Goal: Obtain resource: Download file/media

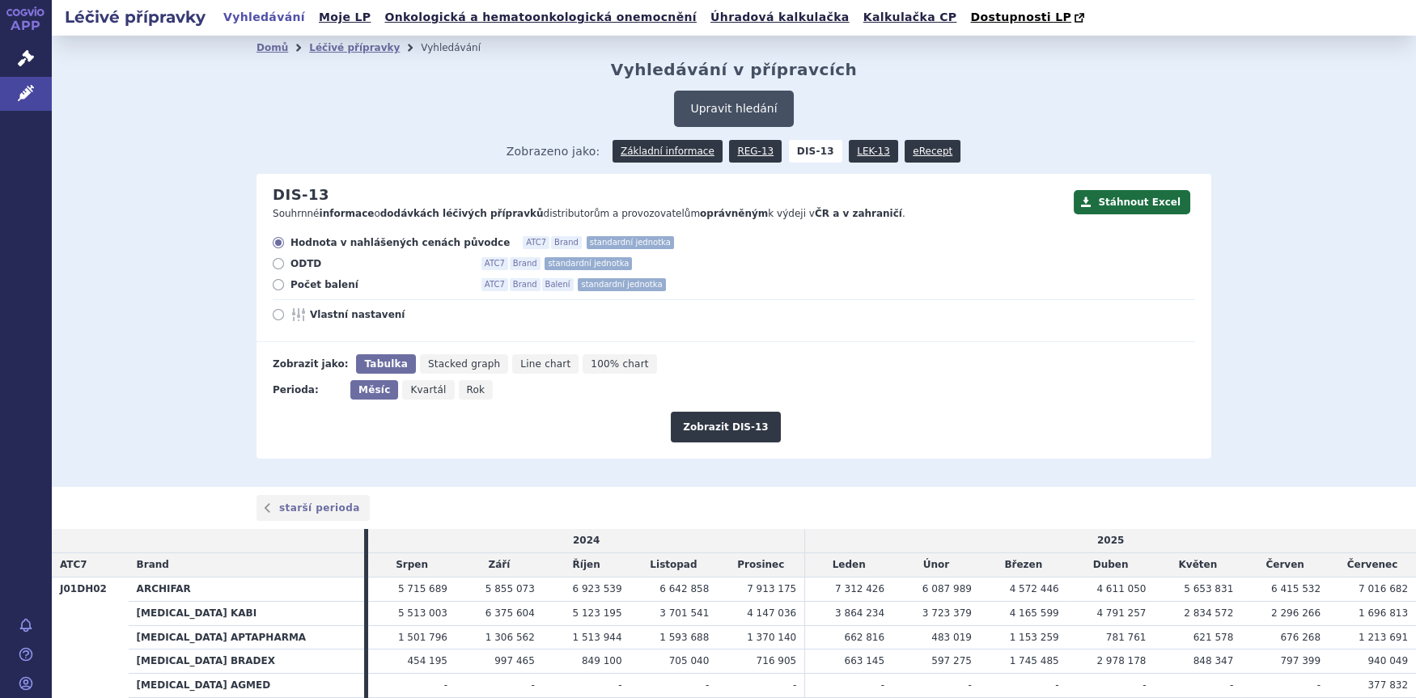
click at [741, 108] on button "Upravit hledání" at bounding box center [733, 109] width 119 height 36
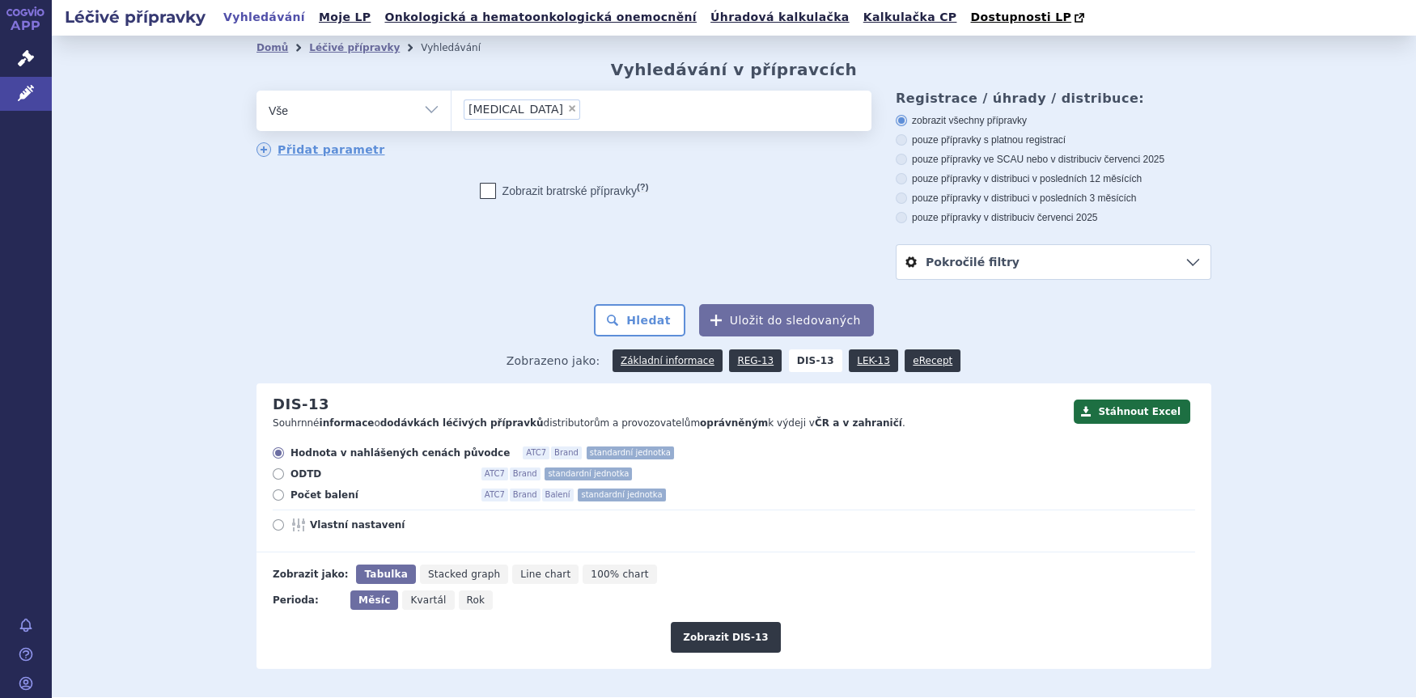
click at [567, 112] on span "×" at bounding box center [572, 109] width 10 height 10
click at [451, 112] on select "meropenem" at bounding box center [451, 110] width 1 height 40
select select
click at [547, 112] on ul at bounding box center [661, 108] width 420 height 34
click at [451, 112] on select "meropenem" at bounding box center [451, 110] width 1 height 40
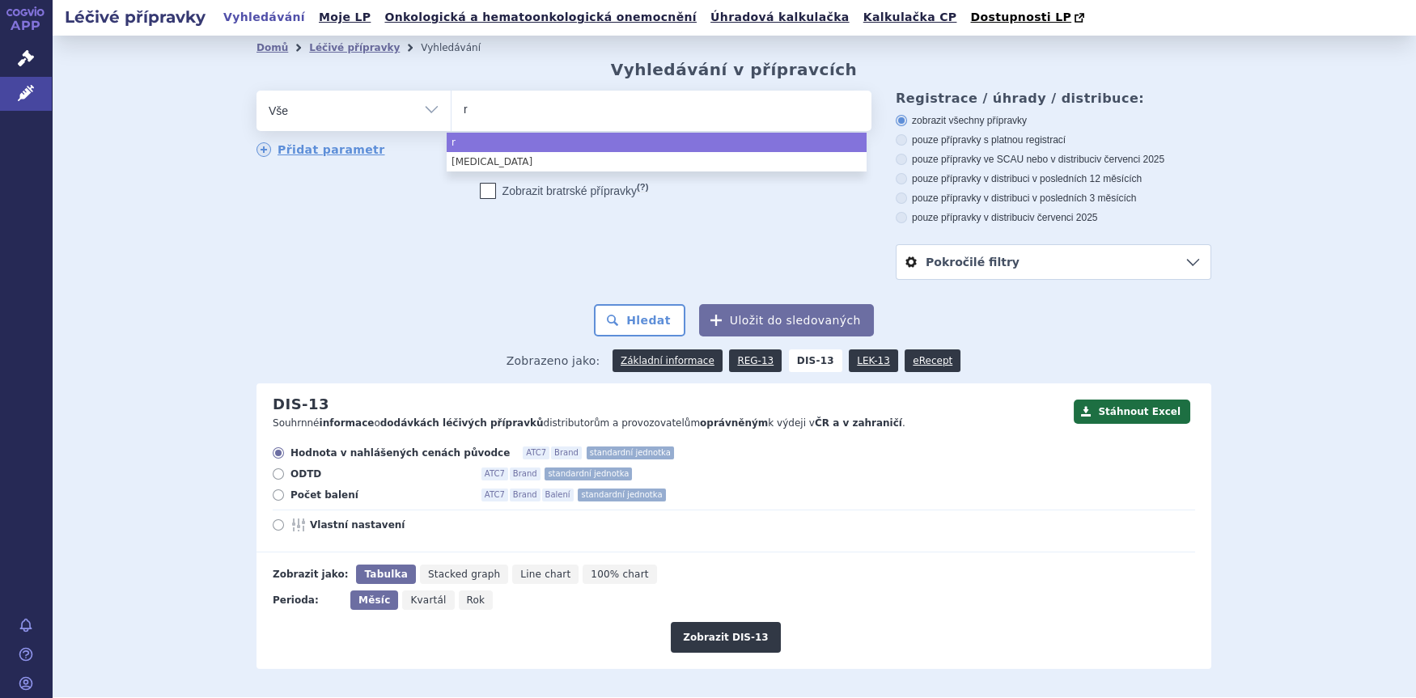
type input "ri"
type input "riv"
type input "riva"
type input "rivar"
type input "rivaro"
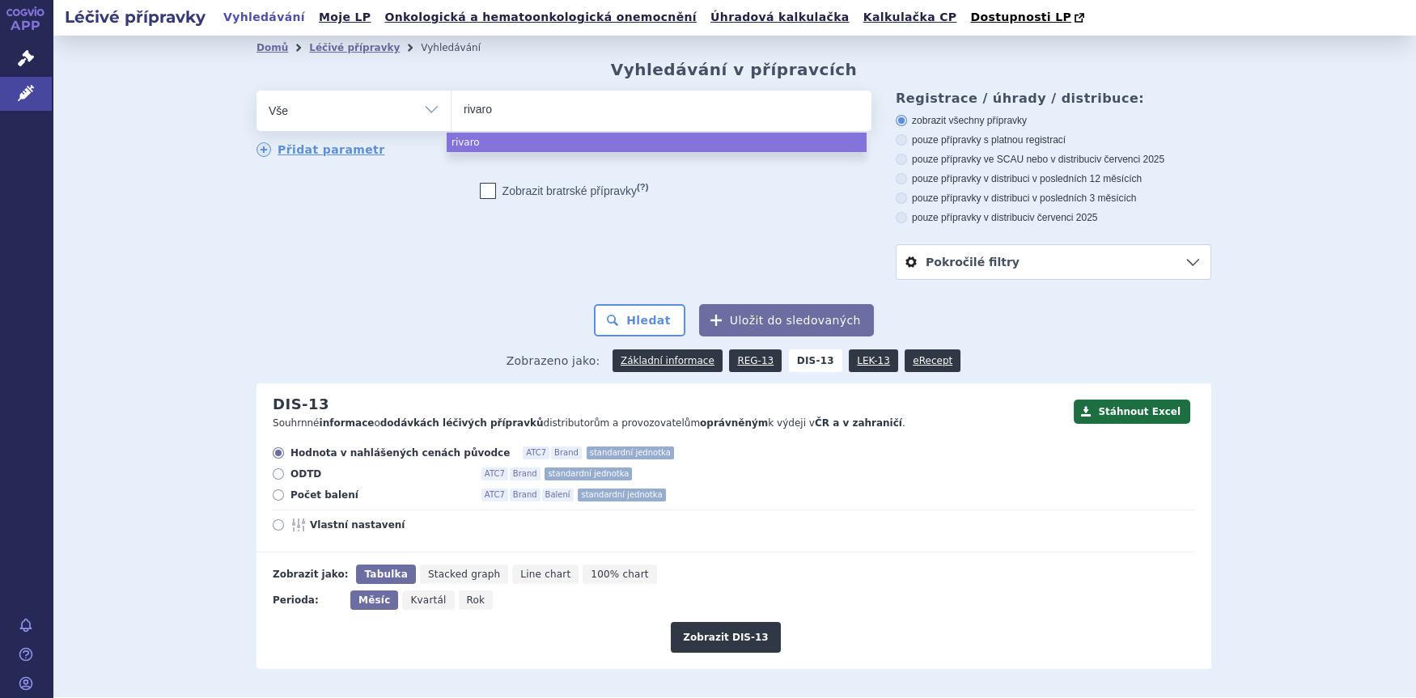
type input "rivarox"
click at [522, 111] on input "rivarox" at bounding box center [498, 109] width 68 height 20
select select "rivarox"
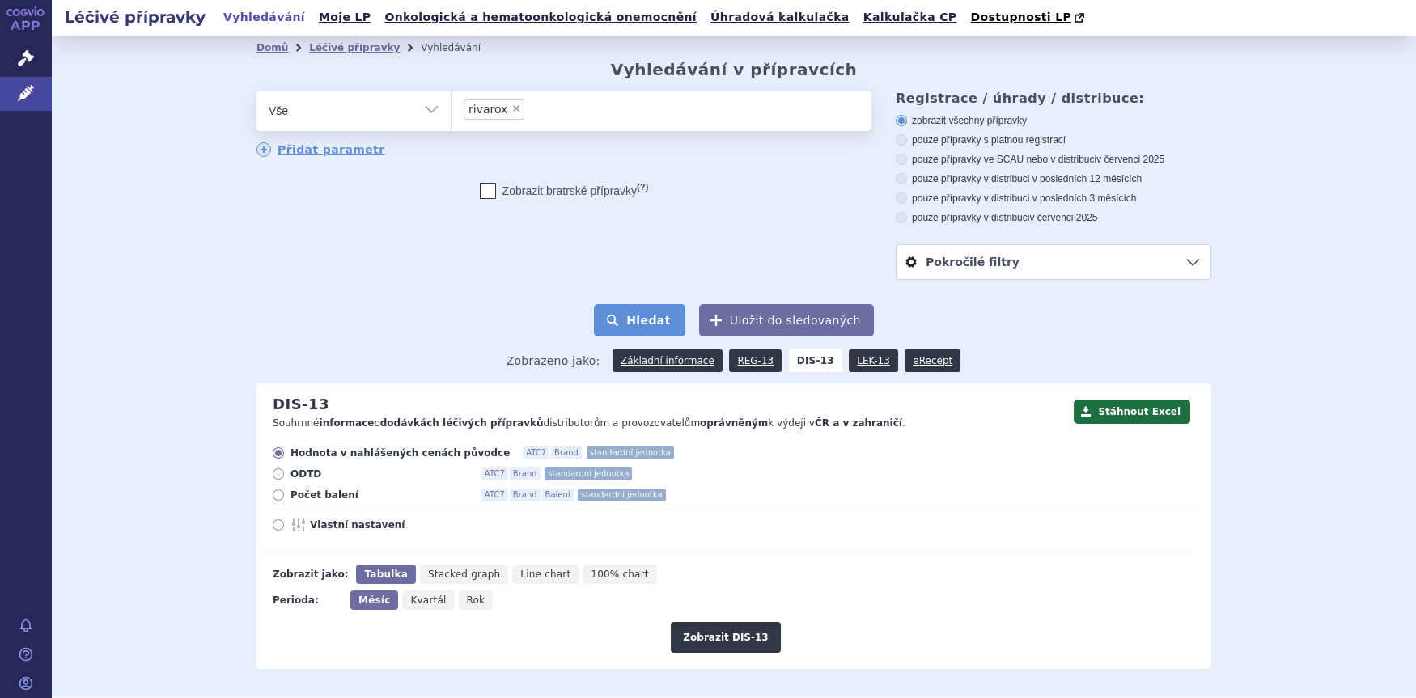
click at [644, 320] on button "Hledat" at bounding box center [639, 320] width 91 height 32
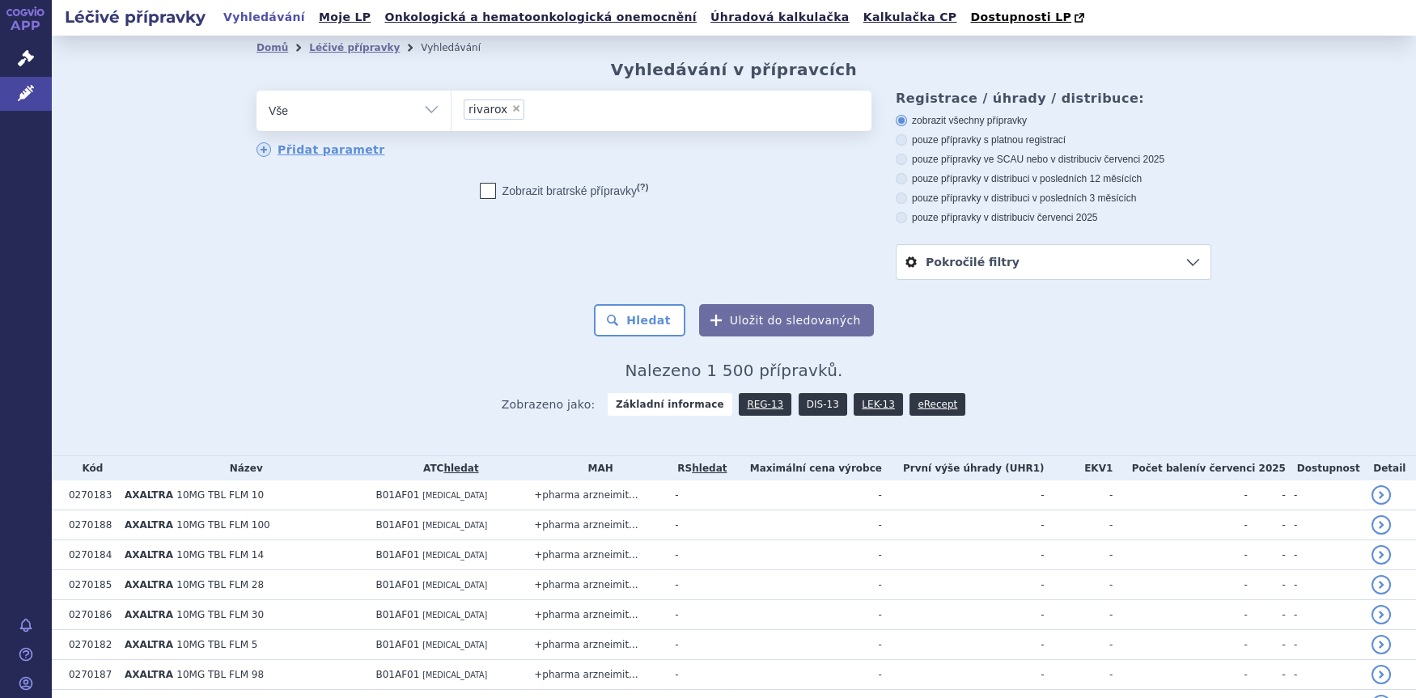
click at [799, 409] on link "DIS-13" at bounding box center [823, 404] width 49 height 23
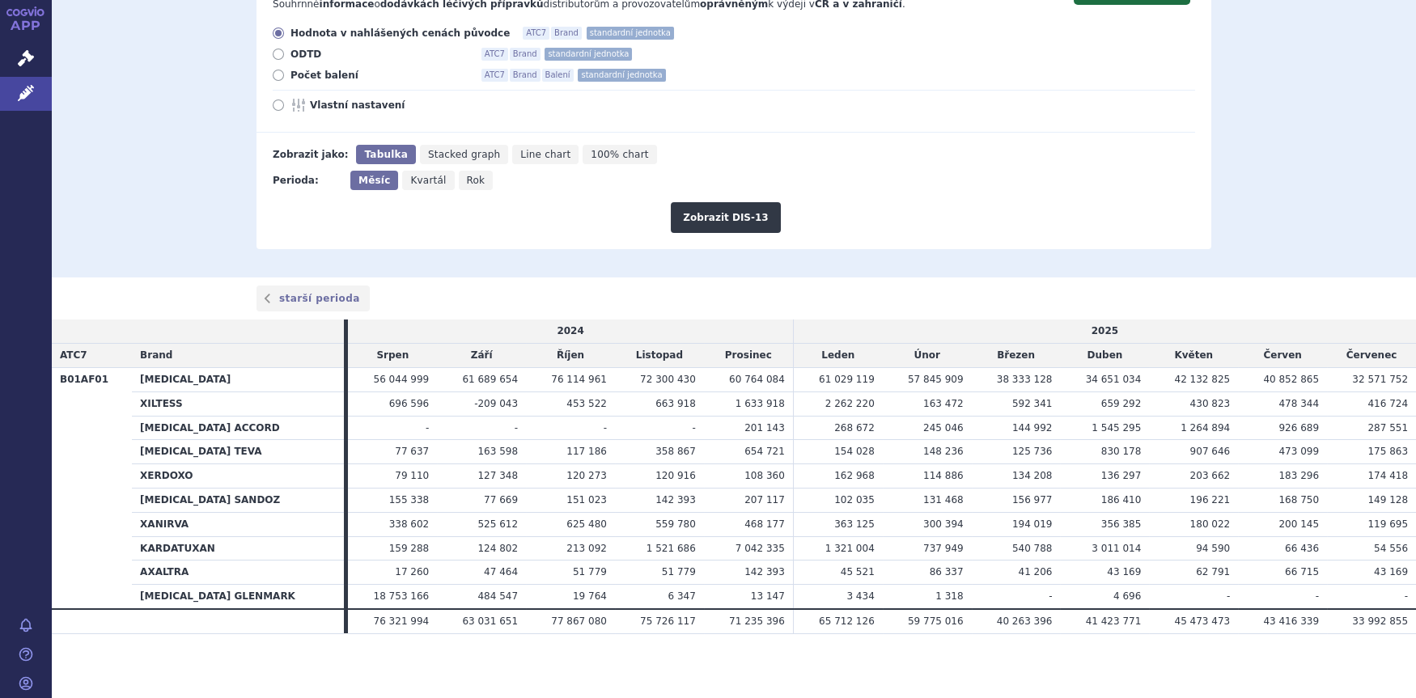
scroll to position [145, 0]
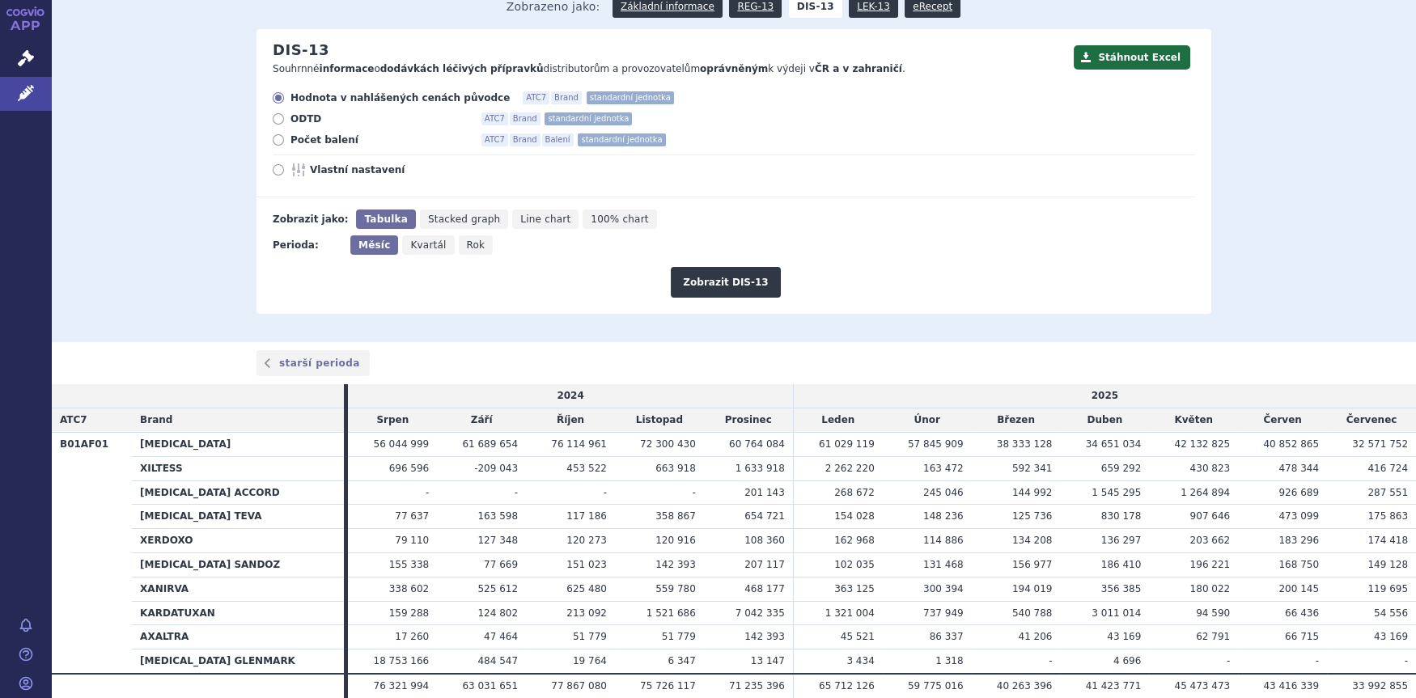
click at [274, 170] on icon at bounding box center [278, 169] width 11 height 11
click at [274, 170] on input "Vlastní nastavení" at bounding box center [279, 172] width 11 height 11
radio input "true"
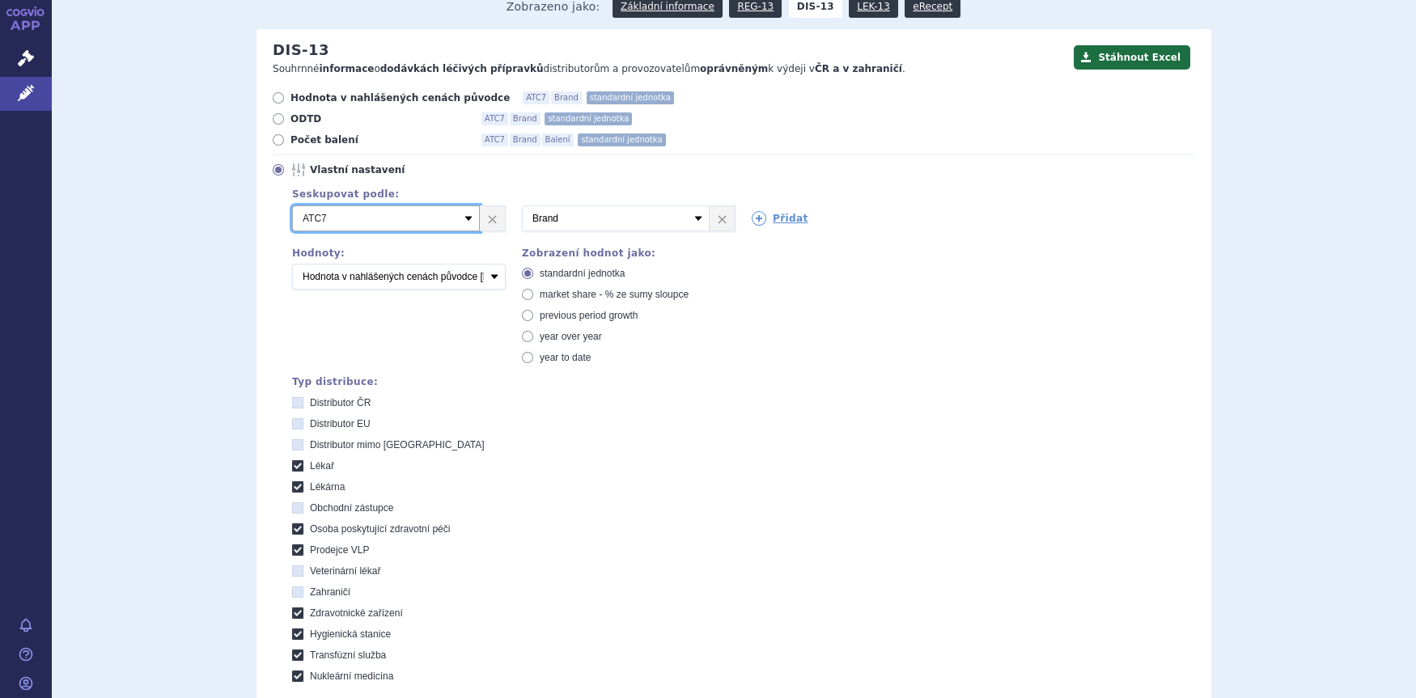
click at [464, 222] on select "Vyberte groupování ATC3 ATC5 ATC7 Brand Balení SÚKL kód MAH VPOIS Referenční sk…" at bounding box center [386, 218] width 188 height 26
select select "mah"
click at [292, 205] on select "Vyberte groupování ATC3 ATC5 ATC7 Brand Balení SÚKL kód MAH VPOIS Referenční sk…" at bounding box center [386, 218] width 188 height 26
click at [758, 219] on icon at bounding box center [759, 218] width 15 height 15
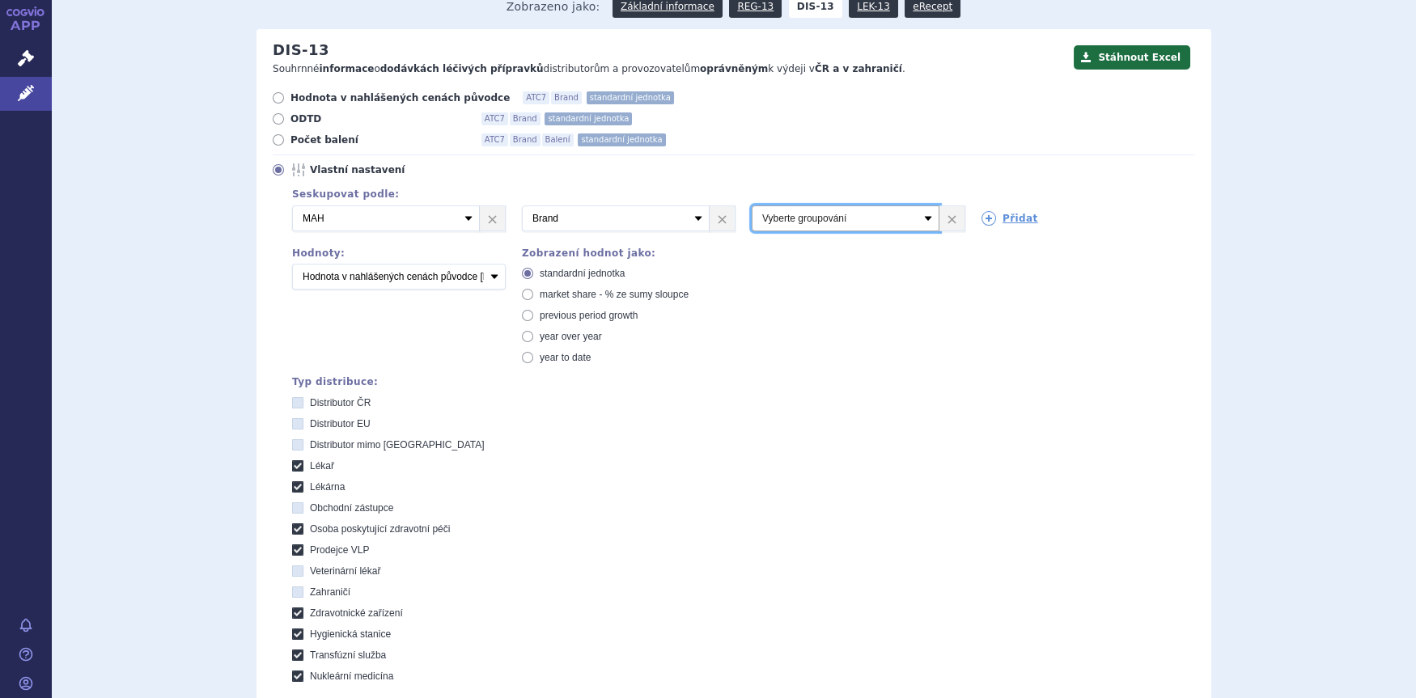
click at [927, 215] on select "Vyberte groupování ATC3 ATC5 ATC7 Brand Balení SÚKL kód MAH VPOIS Referenční sk…" at bounding box center [846, 218] width 188 height 26
select select "package"
click at [752, 205] on select "Vyberte groupování ATC3 ATC5 ATC7 Brand Balení SÚKL kód MAH VPOIS Referenční sk…" at bounding box center [846, 218] width 188 height 26
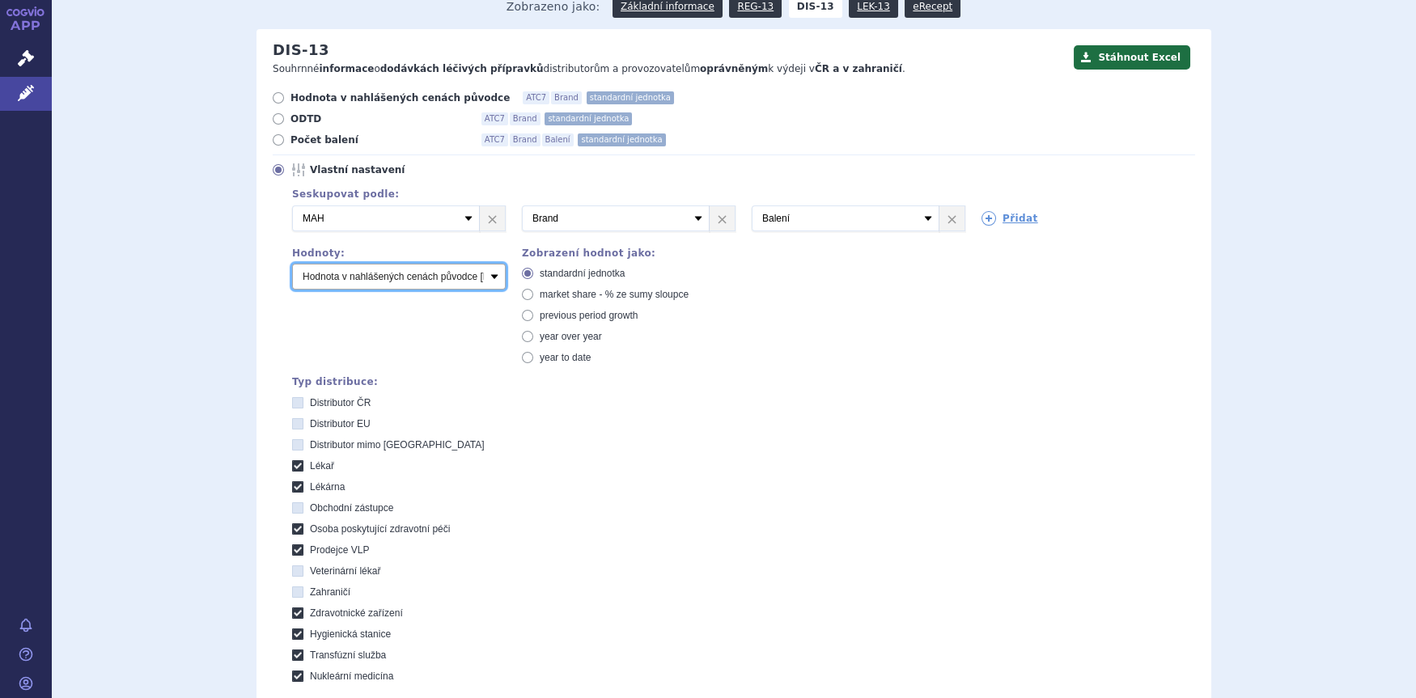
click at [489, 279] on select "Počet balení Hodnota v nahlášených cenách původce [DIS-13] Hodnota v maximálníc…" at bounding box center [399, 277] width 214 height 26
click at [292, 264] on select "Počet balení Hodnota v nahlášených cenách původce [DIS-13] Hodnota v maximálníc…" at bounding box center [399, 277] width 214 height 26
click at [728, 375] on div "Seskupovat podle: 2 Vyberte groupování ATC3 ATC5 ATC7 Brand Balení SÚKL kód MAH…" at bounding box center [734, 433] width 922 height 498
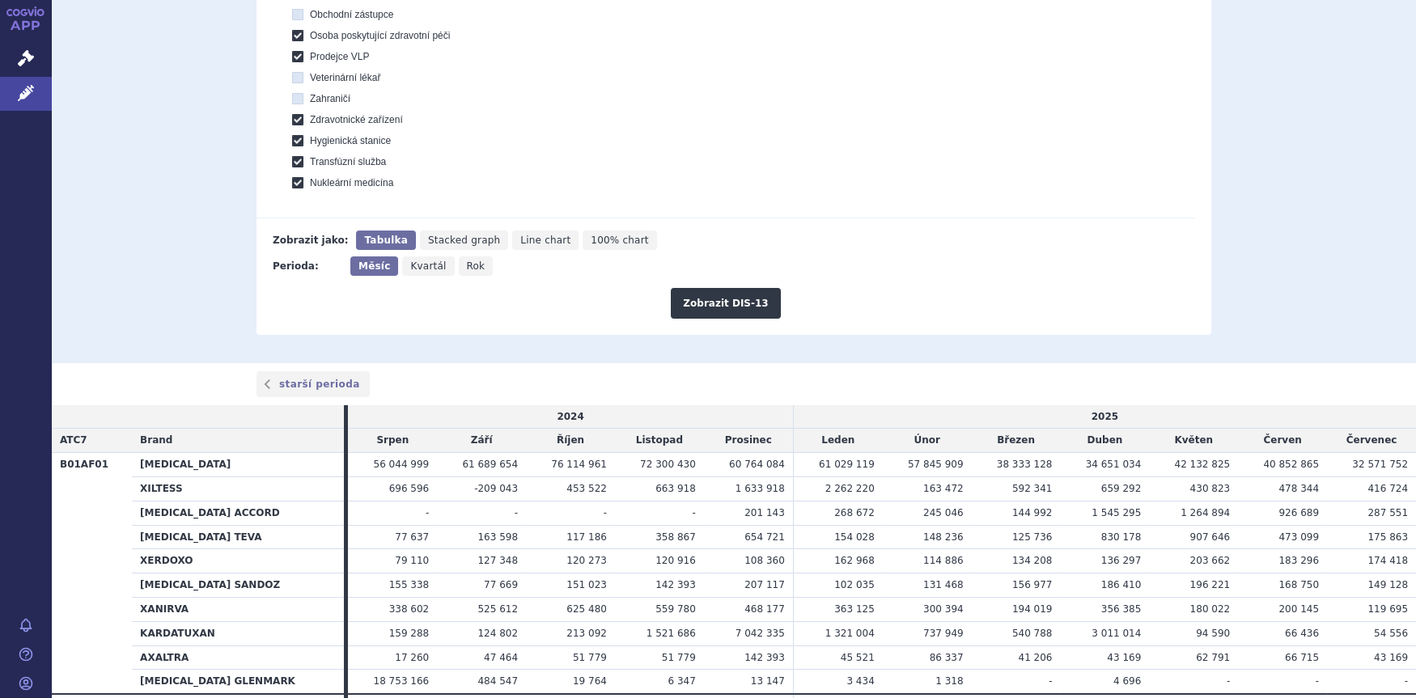
scroll to position [723, 0]
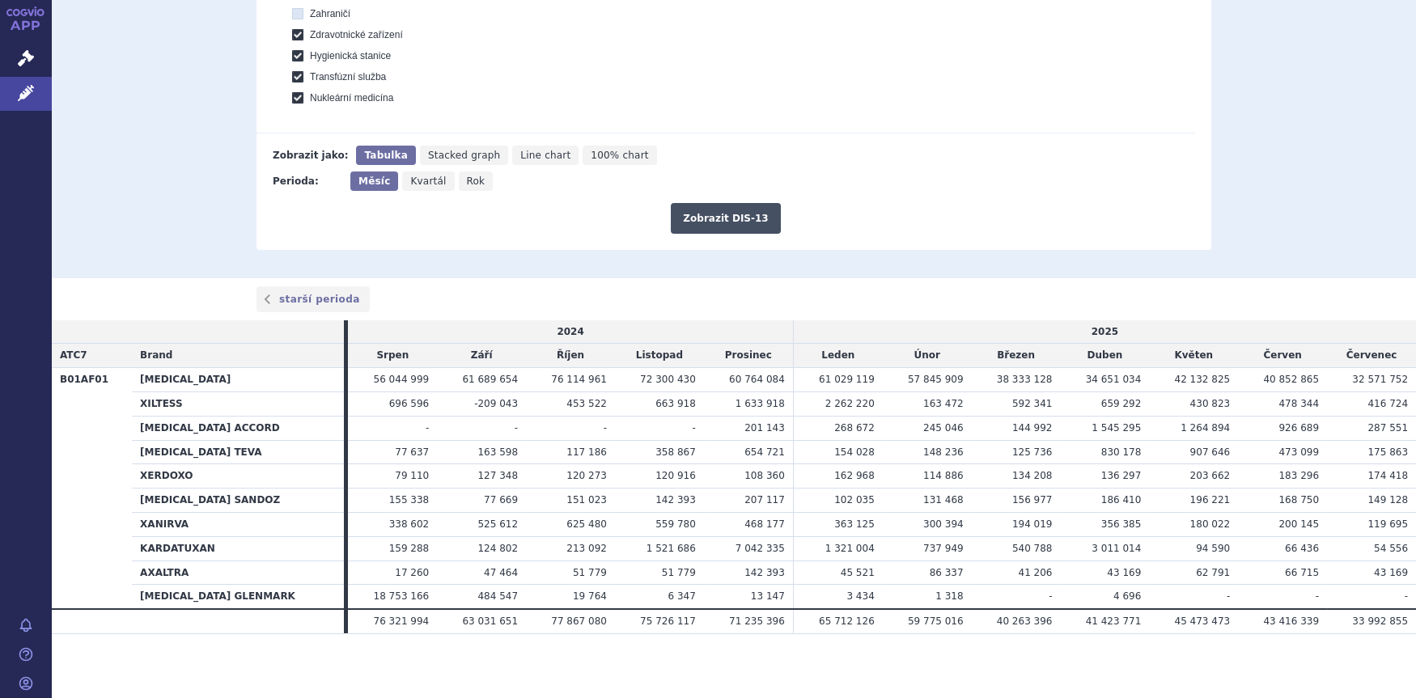
click at [739, 220] on button "Zobrazit DIS-13" at bounding box center [725, 218] width 109 height 31
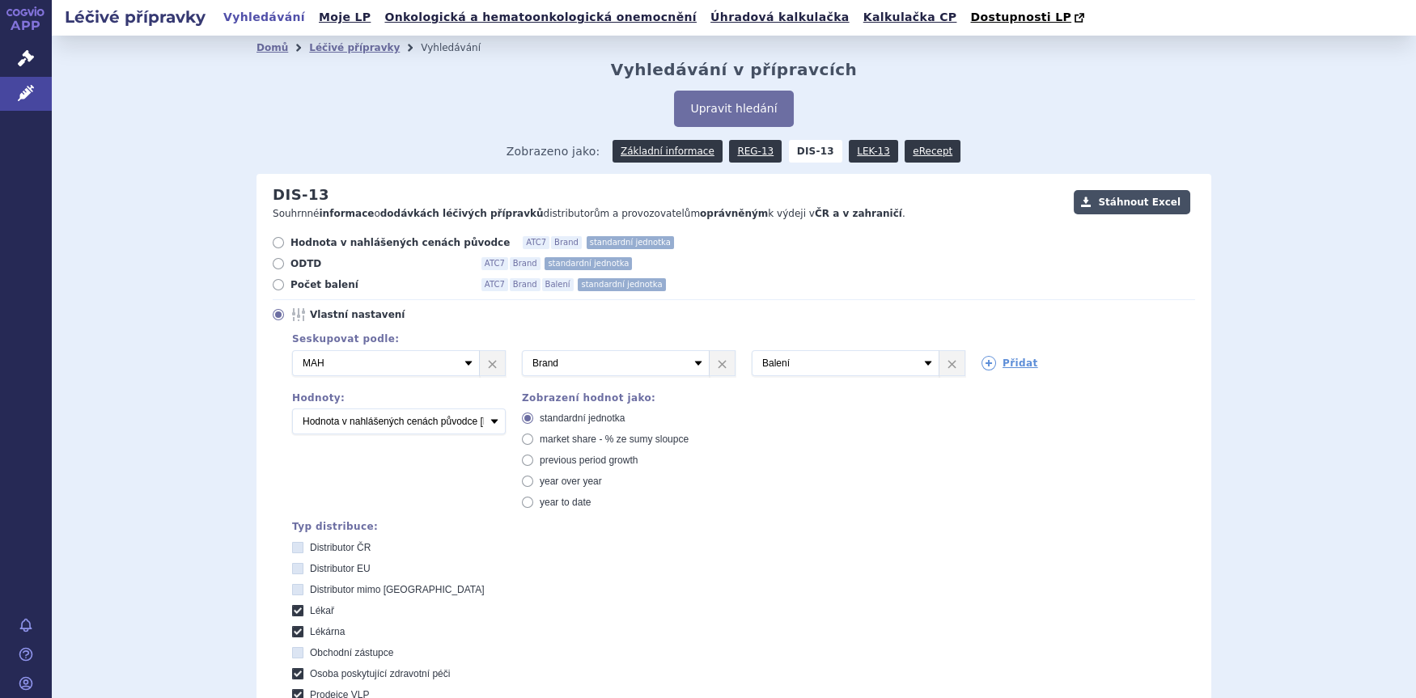
click at [1125, 201] on button "Stáhnout Excel" at bounding box center [1132, 202] width 116 height 24
